Goal: Book appointment/travel/reservation

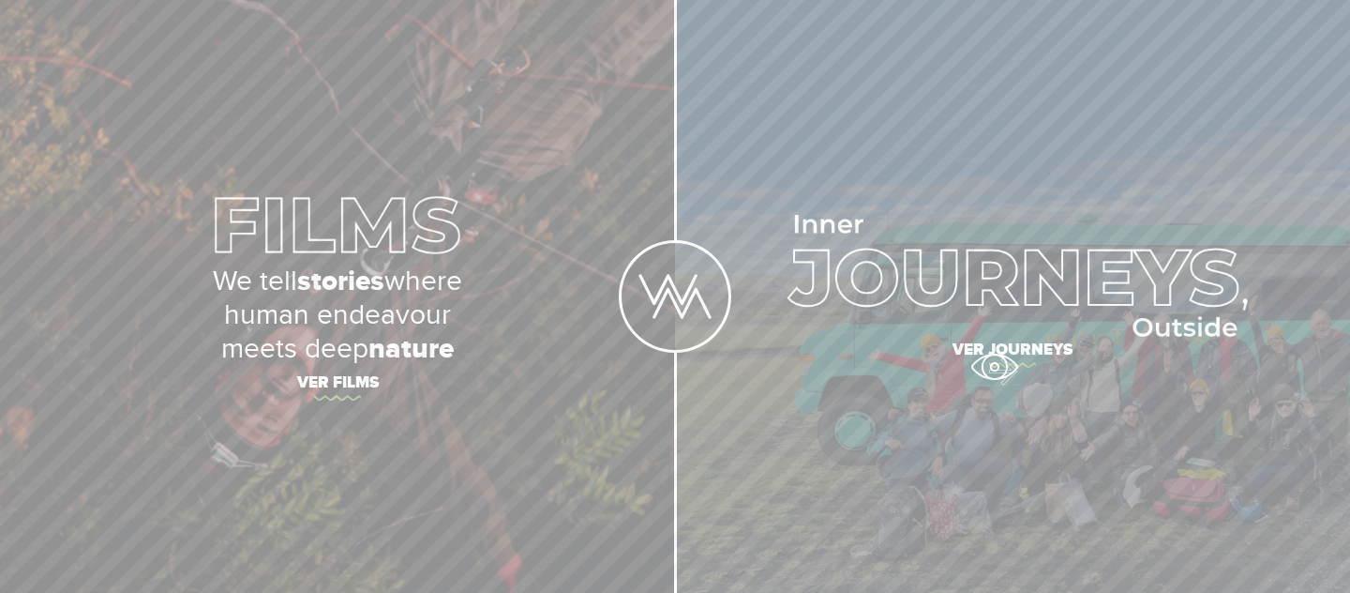
click at [995, 363] on span "Ver journeys" at bounding box center [1013, 352] width 656 height 39
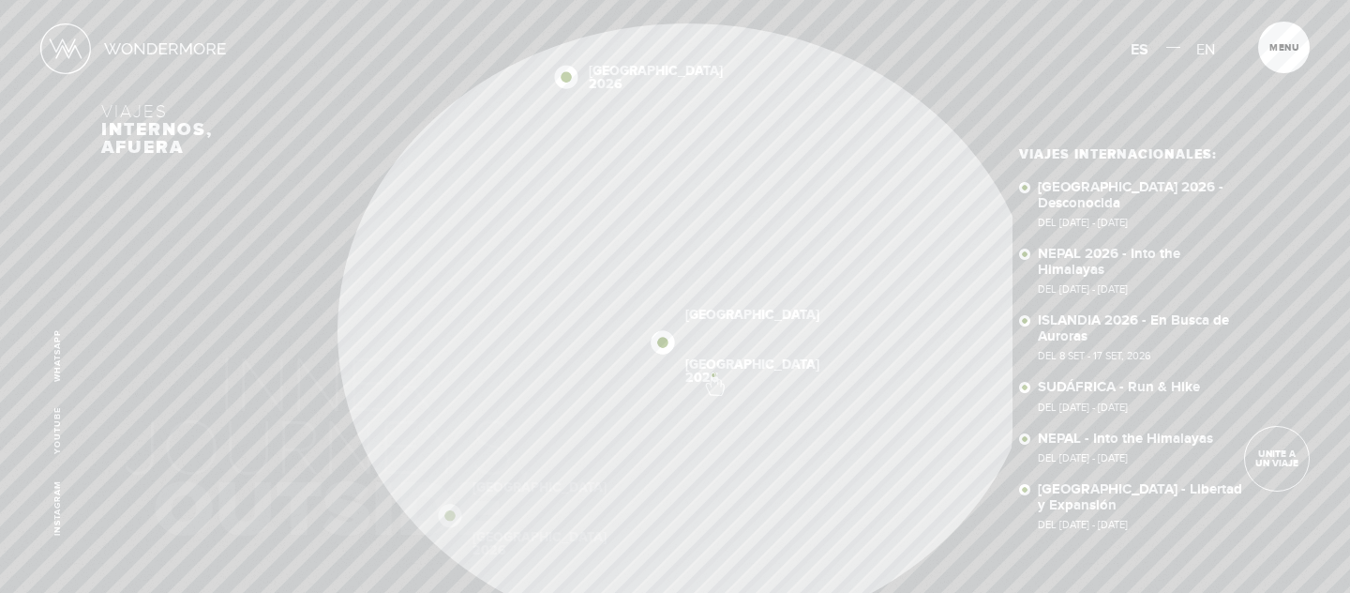
click at [707, 0] on div "Inicio Viajes Internacionales Sobre Wondermore Viajes Pasados Viajes a la Medid…" at bounding box center [675, 0] width 1350 height 0
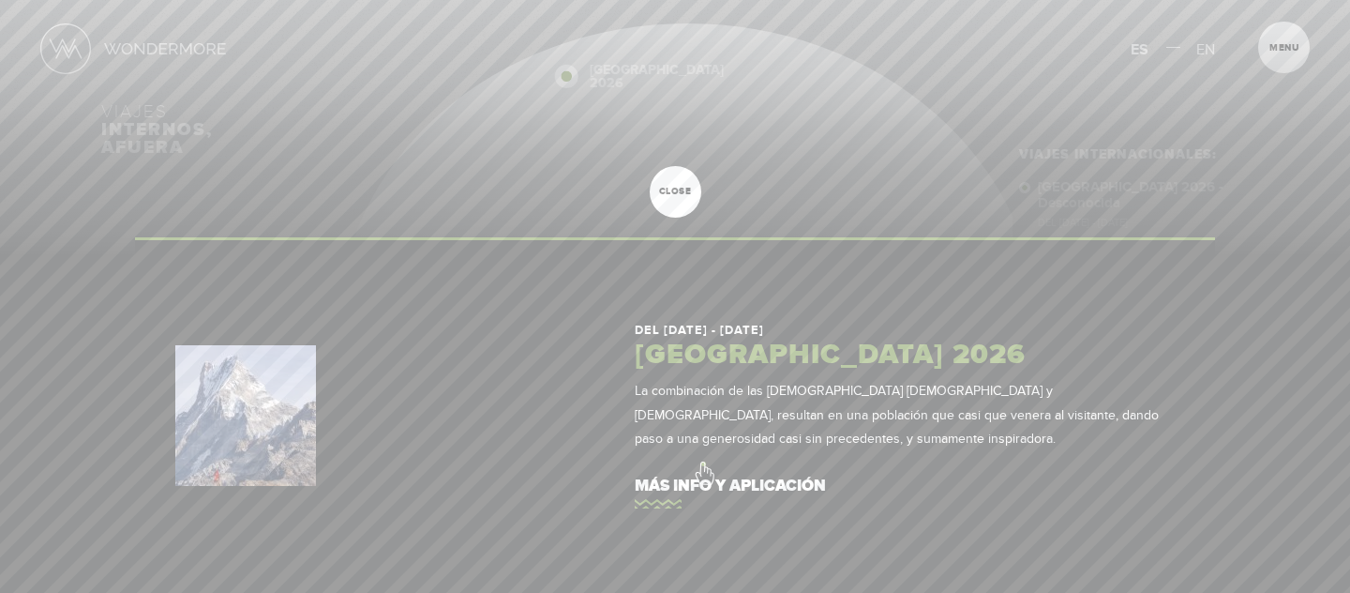
click at [703, 463] on link "más info y aplicación" at bounding box center [905, 486] width 540 height 53
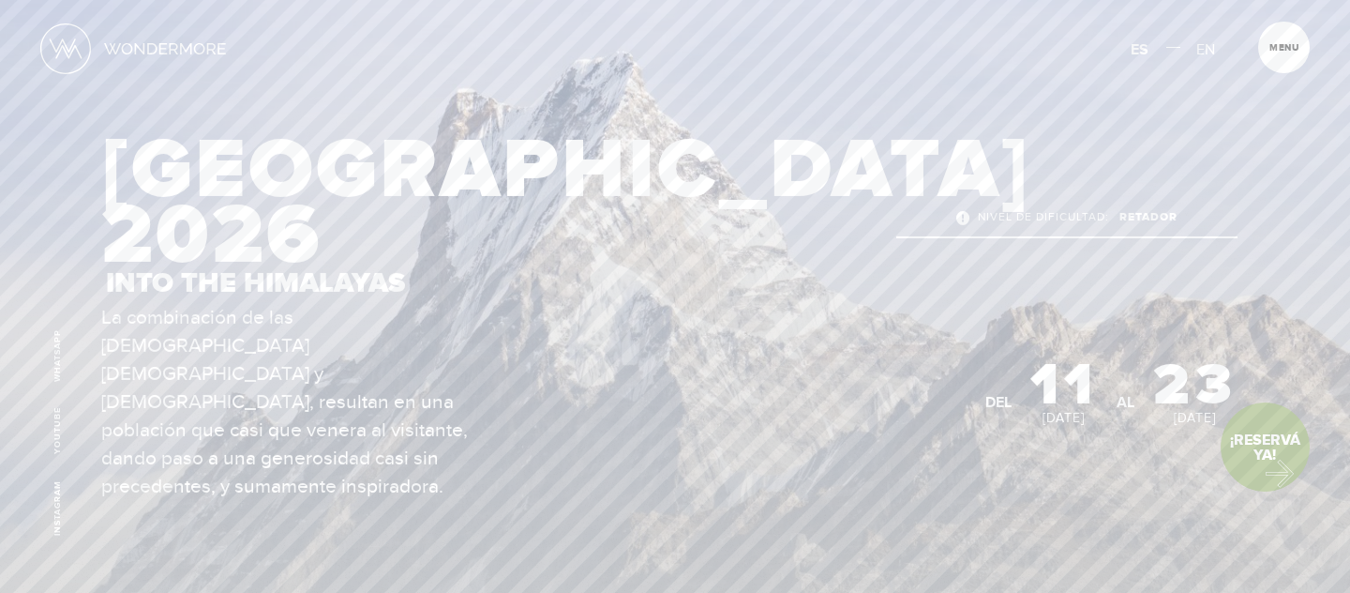
click at [1273, 469] on link "¡Reservá Ya!" at bounding box center [1265, 446] width 89 height 89
